Goal: Navigation & Orientation: Find specific page/section

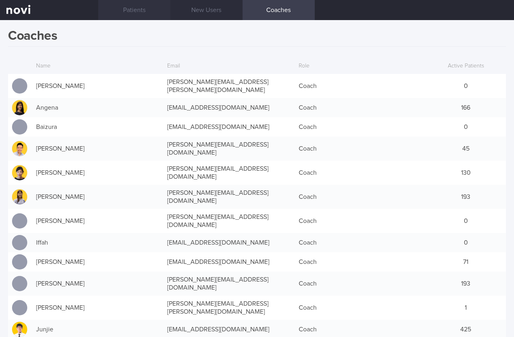
click at [132, 12] on link "Patients" at bounding box center [134, 10] width 72 height 20
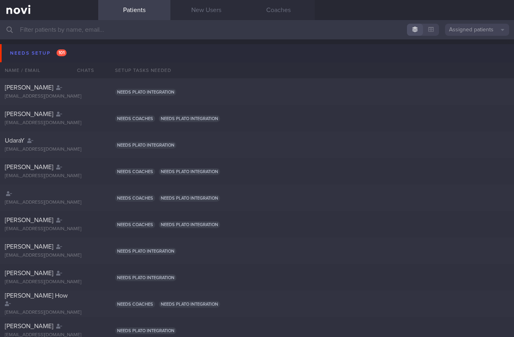
click at [91, 56] on button "Needs setup 101" at bounding box center [258, 53] width 517 height 18
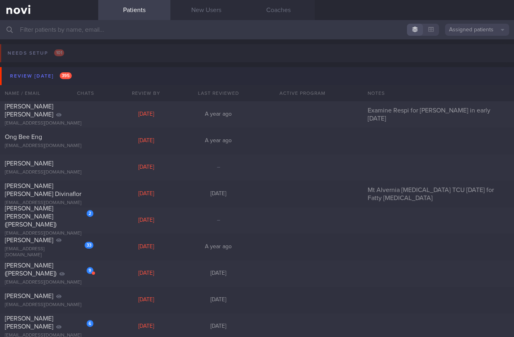
click at [90, 71] on button "Review [DATE] 395" at bounding box center [258, 76] width 517 height 18
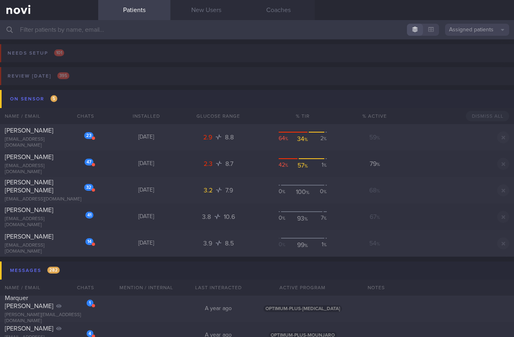
click at [80, 99] on button "On sensor 5" at bounding box center [258, 99] width 517 height 18
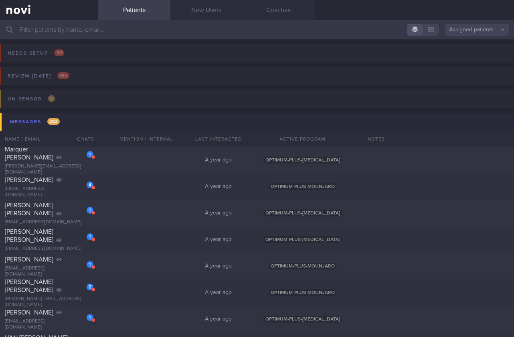
click at [108, 117] on button "Messages 282" at bounding box center [258, 122] width 517 height 18
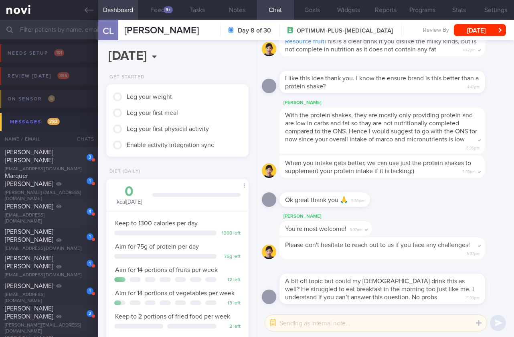
scroll to position [54, 0]
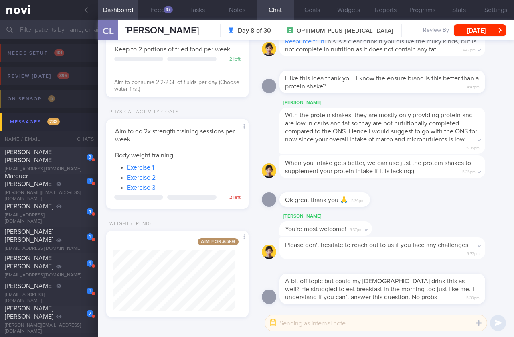
click at [426, 181] on div "When you intake gets better, we can use just the protein shakes to supplement y…" at bounding box center [386, 168] width 248 height 27
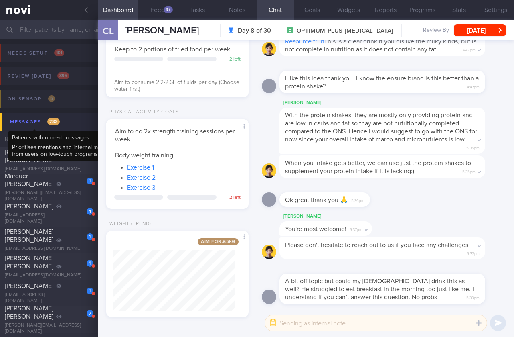
click at [35, 116] on div "Messages 282" at bounding box center [35, 121] width 54 height 11
